Goal: Information Seeking & Learning: Learn about a topic

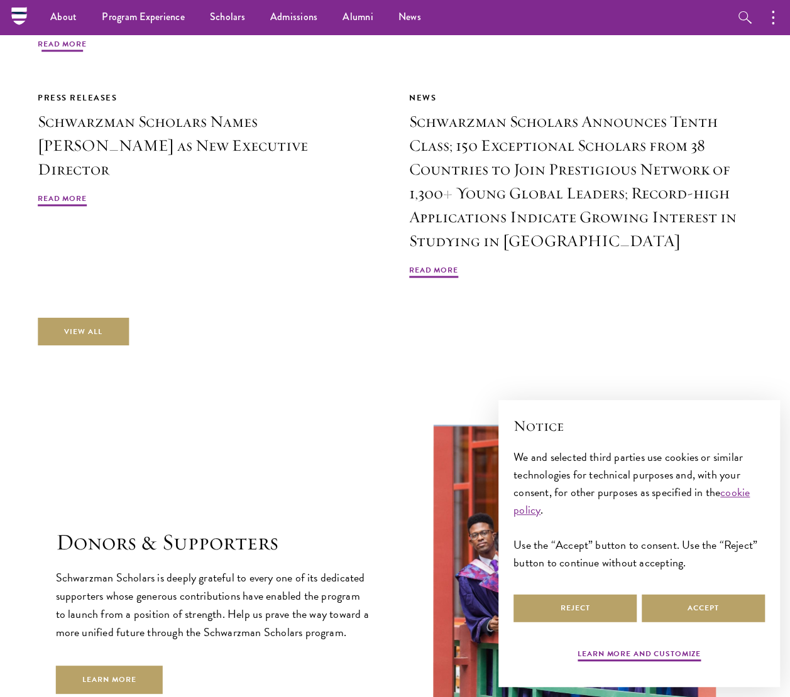
scroll to position [3060, 0]
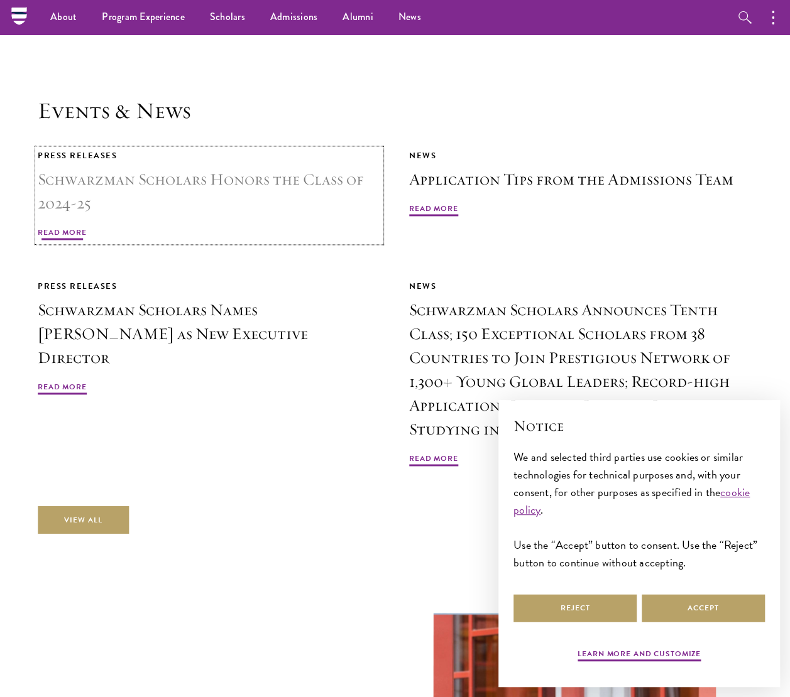
click at [75, 172] on h3 "Schwarzman Scholars Honors the Class of 2024-25" at bounding box center [209, 192] width 343 height 48
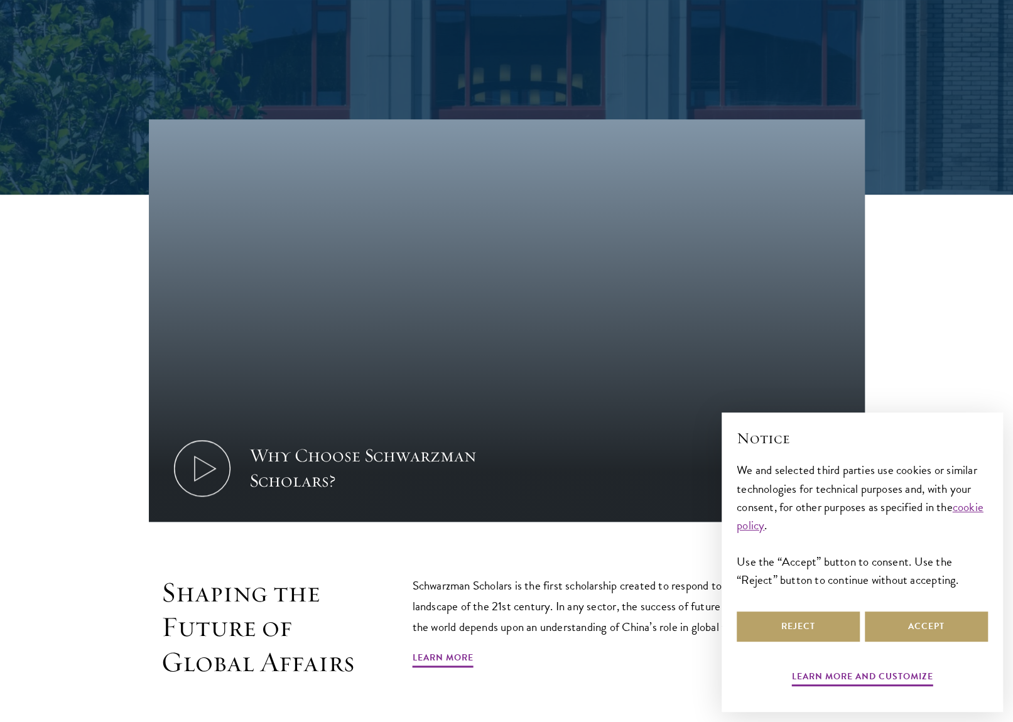
scroll to position [942, 0]
